Goal: Information Seeking & Learning: Learn about a topic

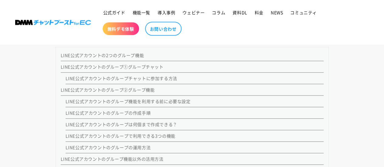
scroll to position [712, 0]
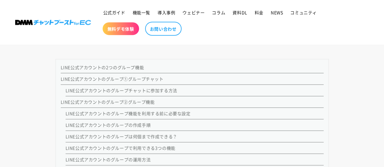
click at [128, 99] on link "LINE公式アカウントのグループ②グループ機能" at bounding box center [108, 102] width 94 height 6
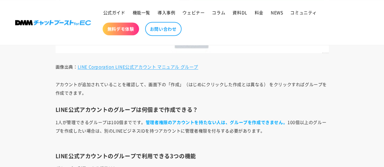
scroll to position [2843, 0]
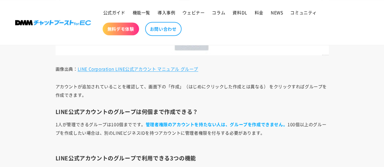
scroll to position [712, 0]
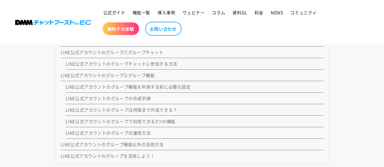
scroll to position [698, 0]
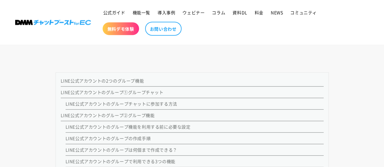
click at [140, 114] on link "LINE公式アカウントのグループ②グループ機能" at bounding box center [108, 115] width 94 height 6
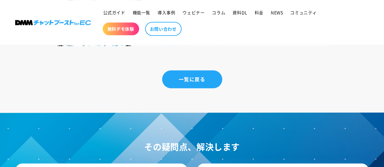
scroll to position [3814, 0]
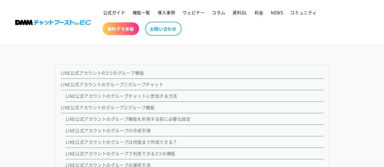
scroll to position [729, 0]
